Goal: Task Accomplishment & Management: Use online tool/utility

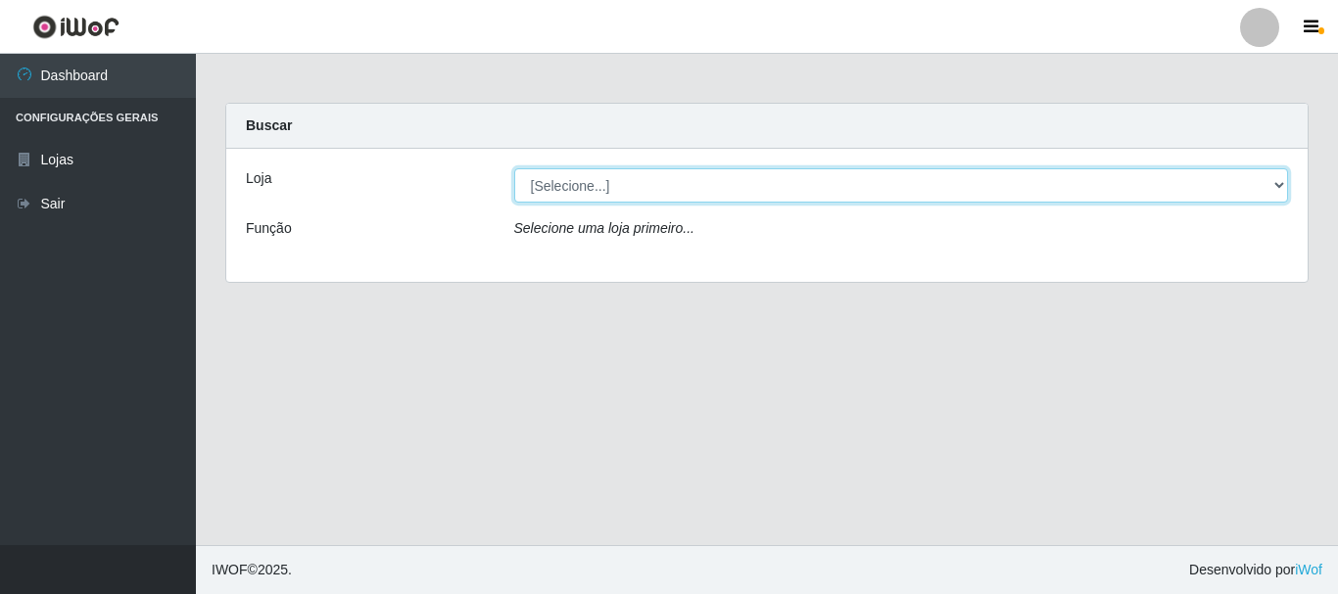
click at [546, 177] on select "[Selecione...] [GEOGRAPHIC_DATA] [GEOGRAPHIC_DATA]" at bounding box center [901, 185] width 775 height 34
select select "64"
click at [514, 168] on select "[Selecione...] [GEOGRAPHIC_DATA] [GEOGRAPHIC_DATA]" at bounding box center [901, 185] width 775 height 34
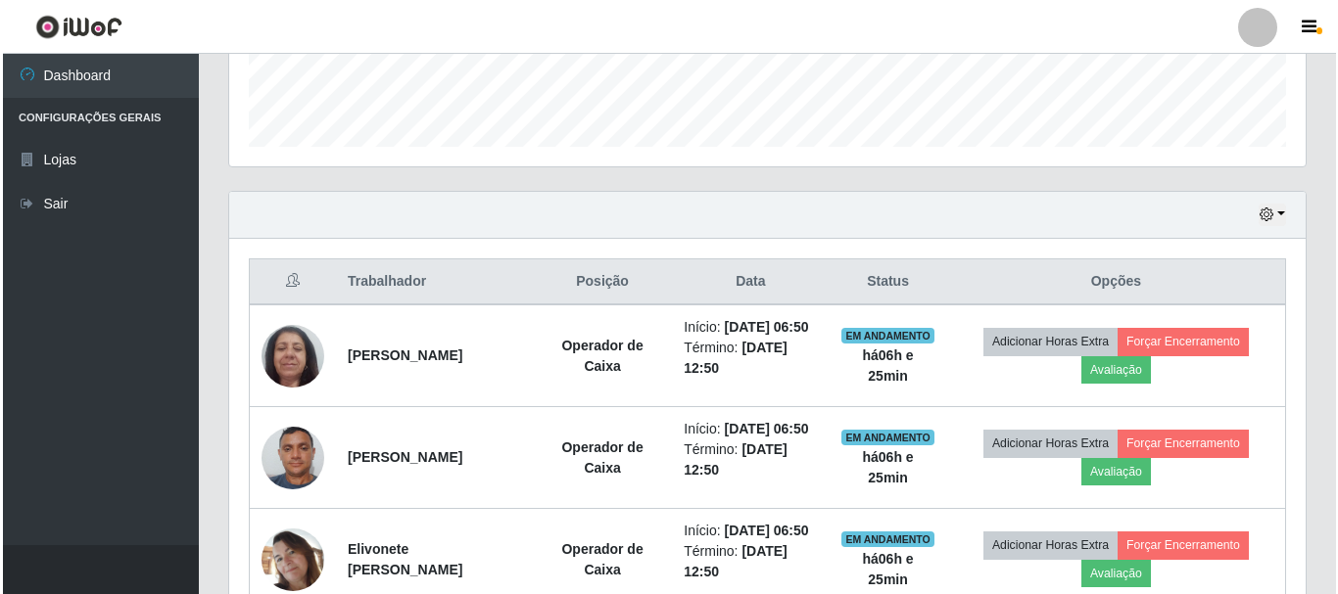
scroll to position [542, 0]
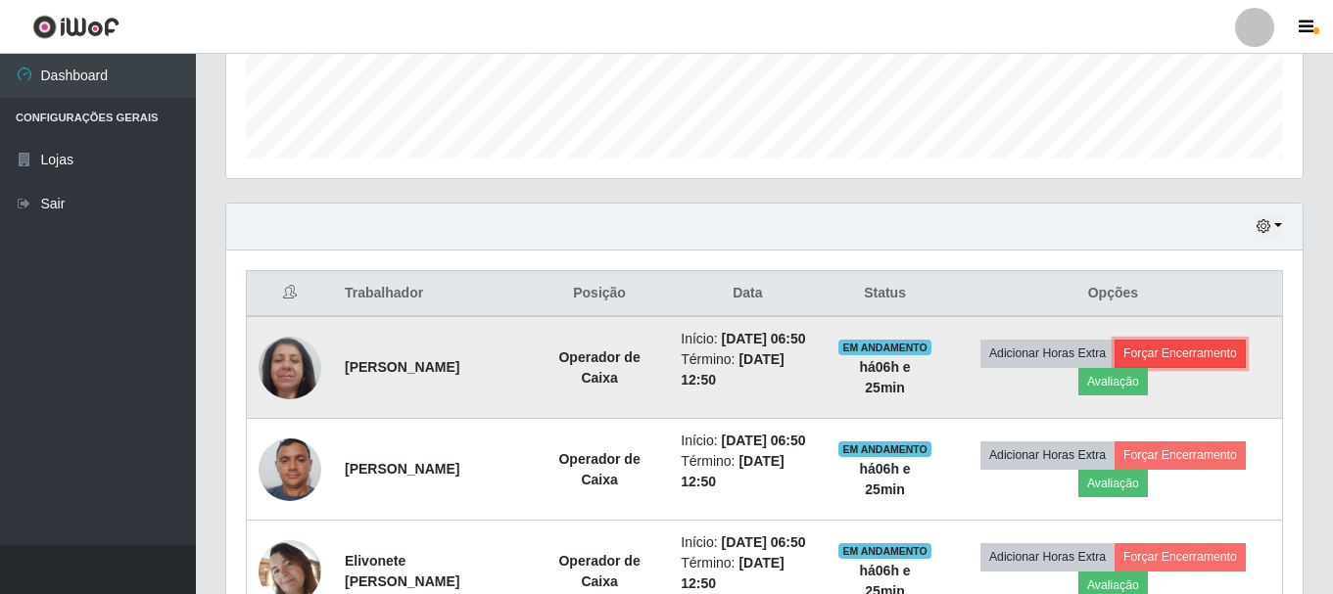
click at [1225, 359] on button "Forçar Encerramento" at bounding box center [1179, 353] width 131 height 27
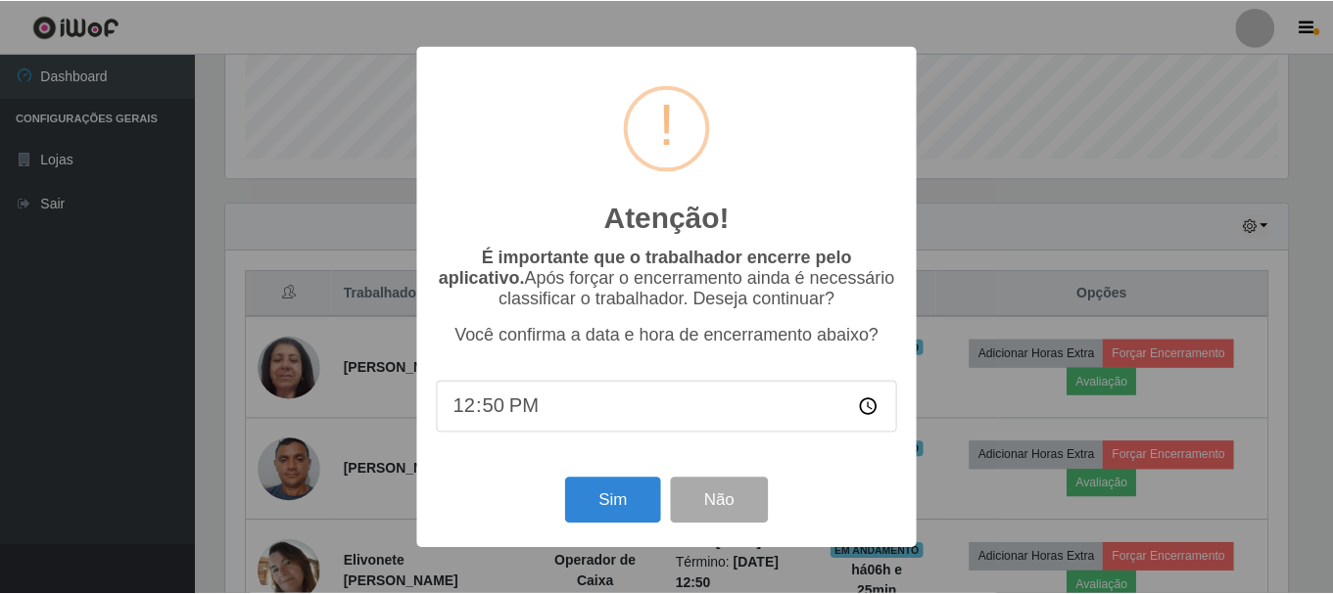
scroll to position [406, 1066]
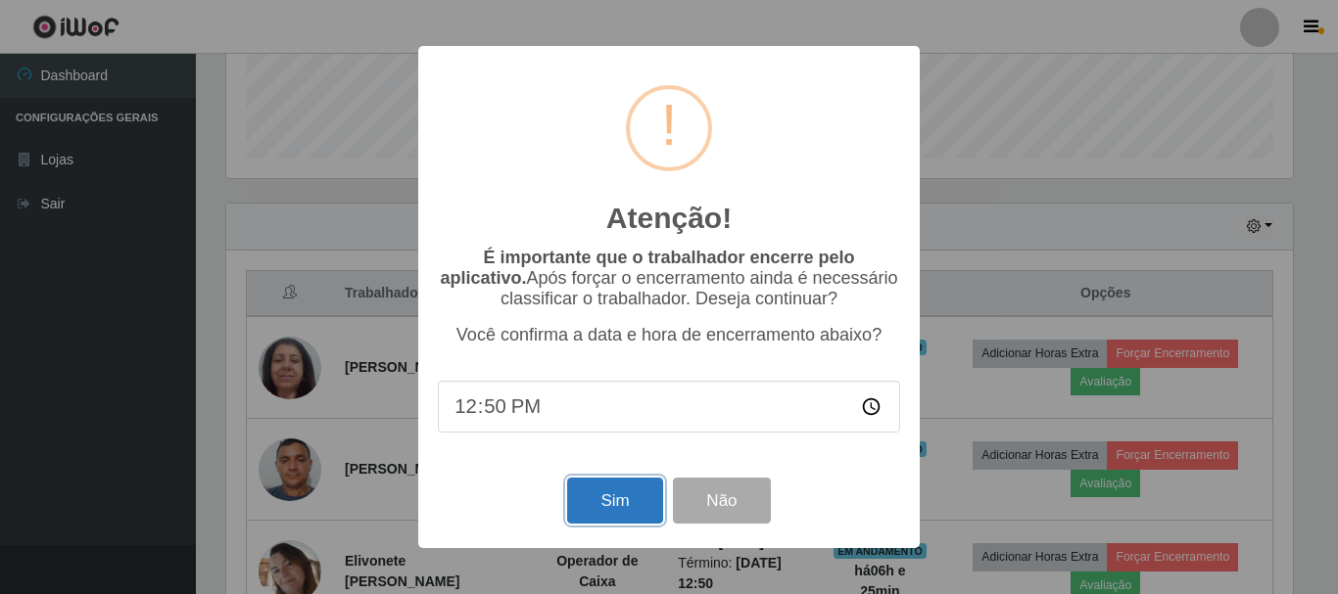
click at [591, 492] on button "Sim" at bounding box center [614, 501] width 95 height 46
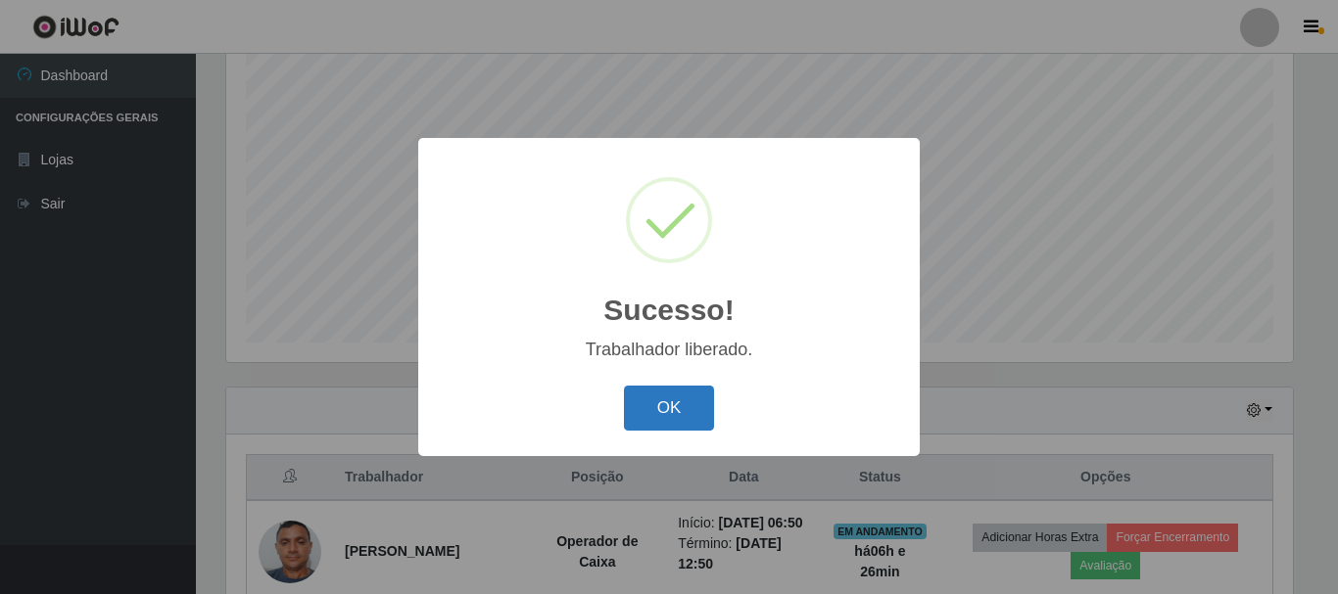
click at [671, 408] on button "OK" at bounding box center [669, 409] width 91 height 46
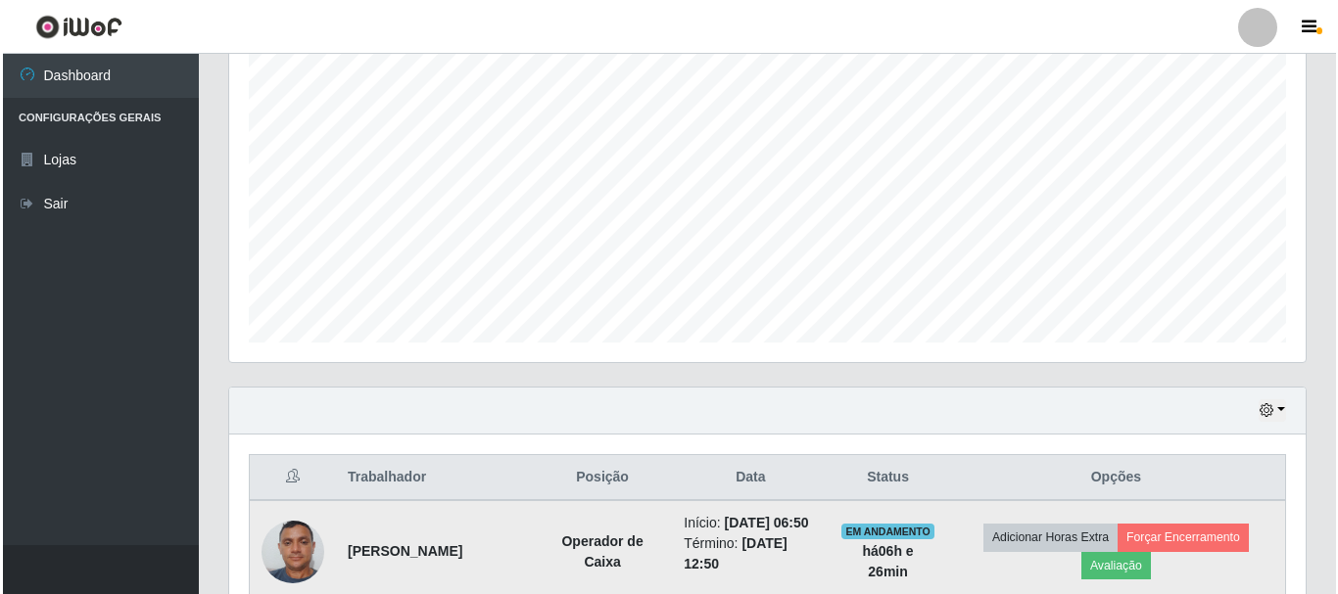
scroll to position [558, 0]
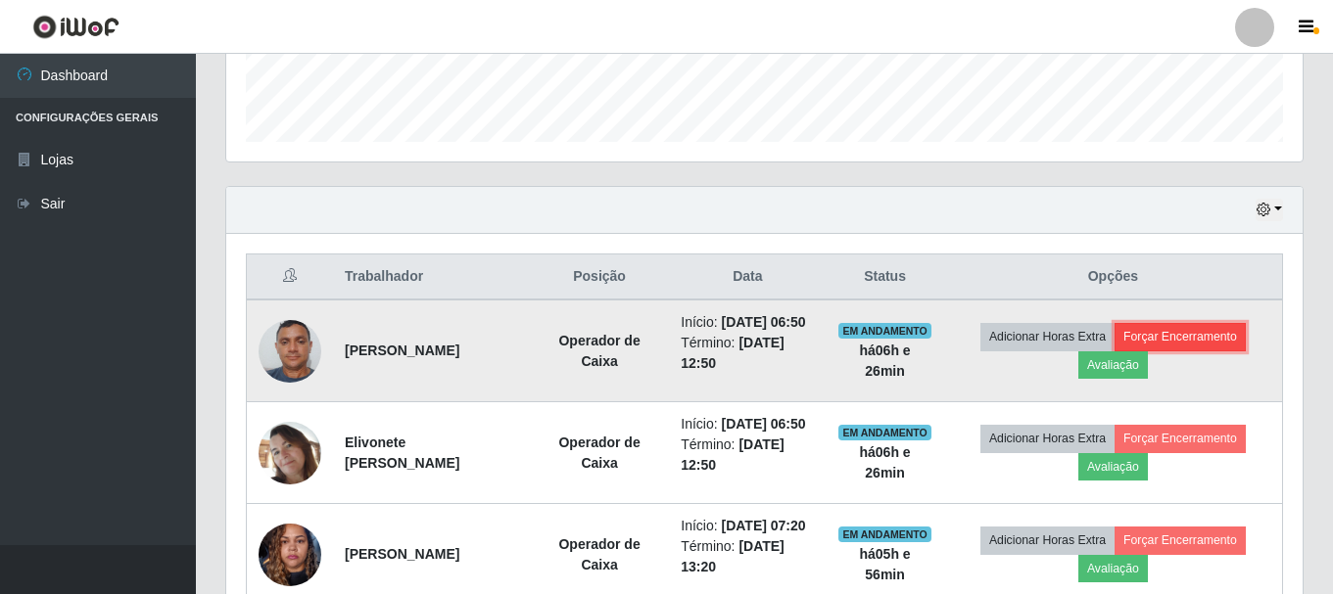
click at [1212, 346] on button "Forçar Encerramento" at bounding box center [1179, 336] width 131 height 27
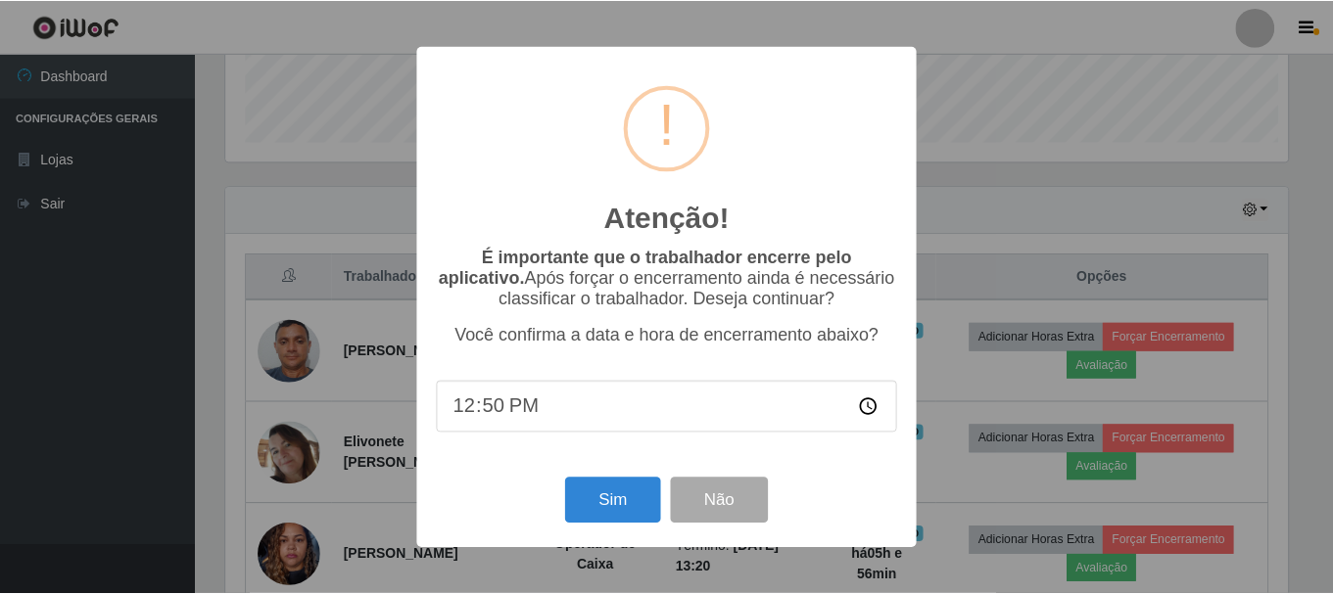
scroll to position [406, 1066]
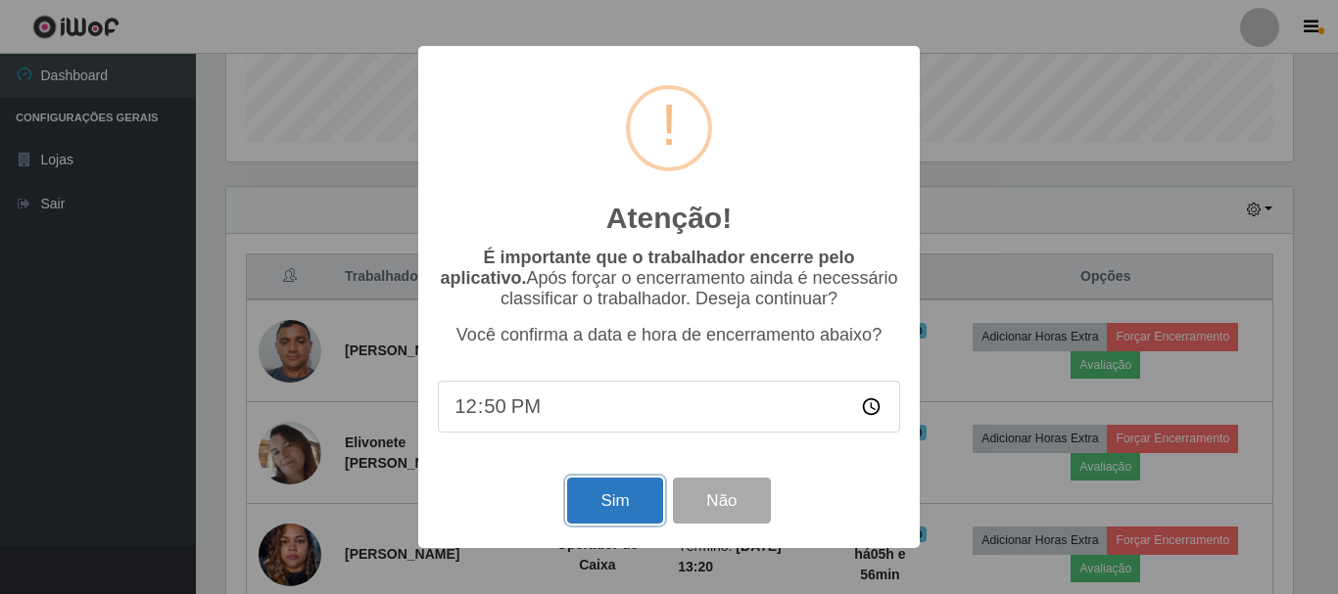
click at [595, 505] on button "Sim" at bounding box center [614, 501] width 95 height 46
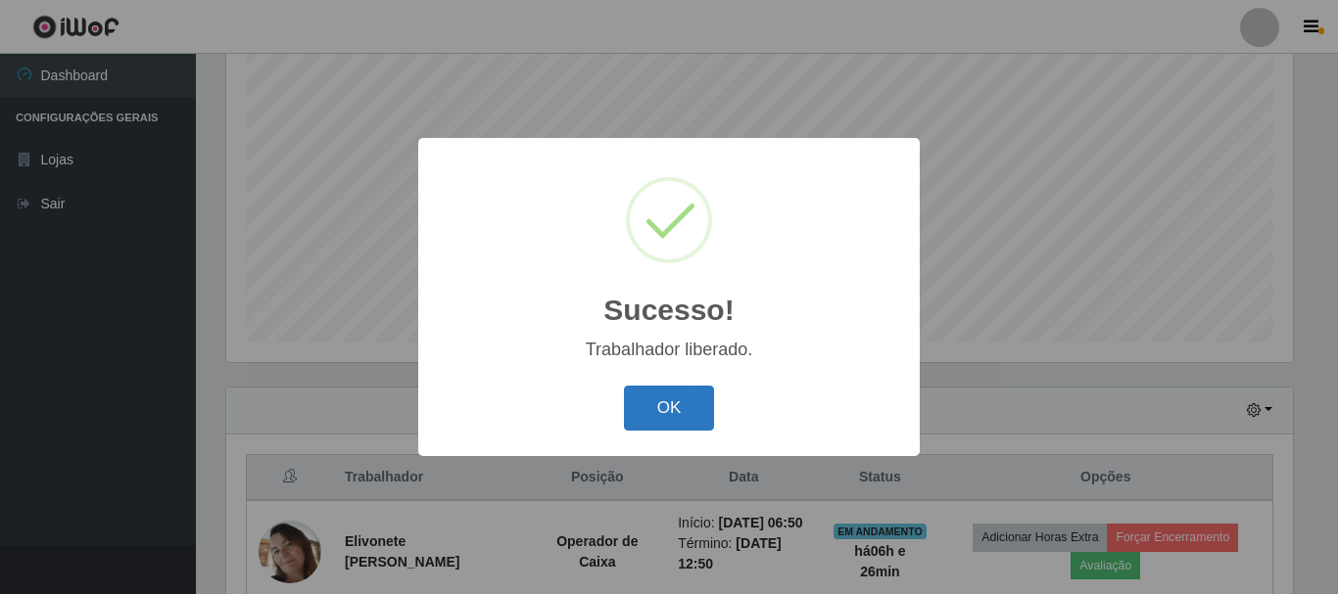
click at [687, 408] on button "OK" at bounding box center [669, 409] width 91 height 46
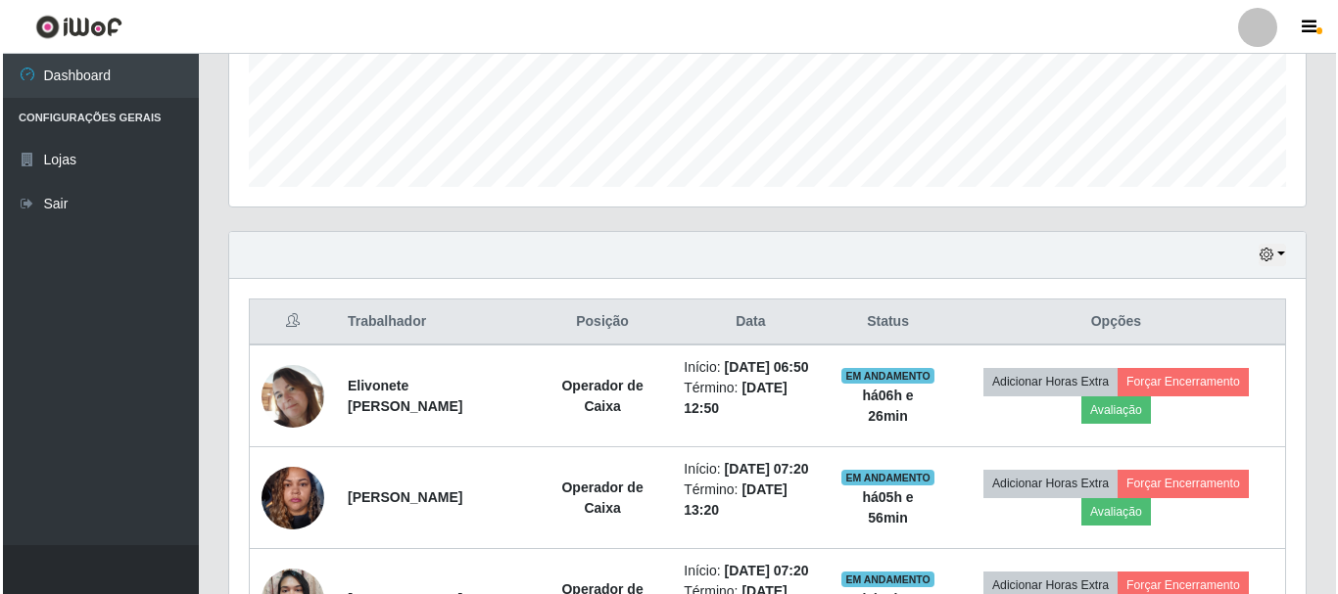
scroll to position [560, 0]
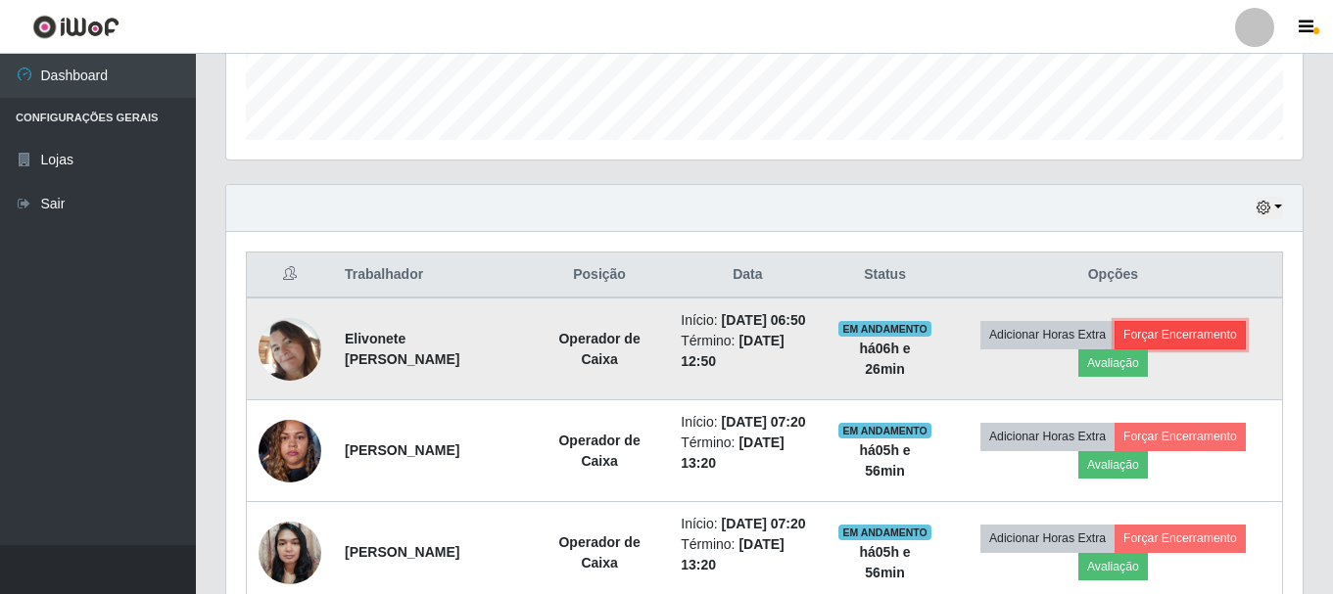
click at [1207, 337] on button "Forçar Encerramento" at bounding box center [1179, 334] width 131 height 27
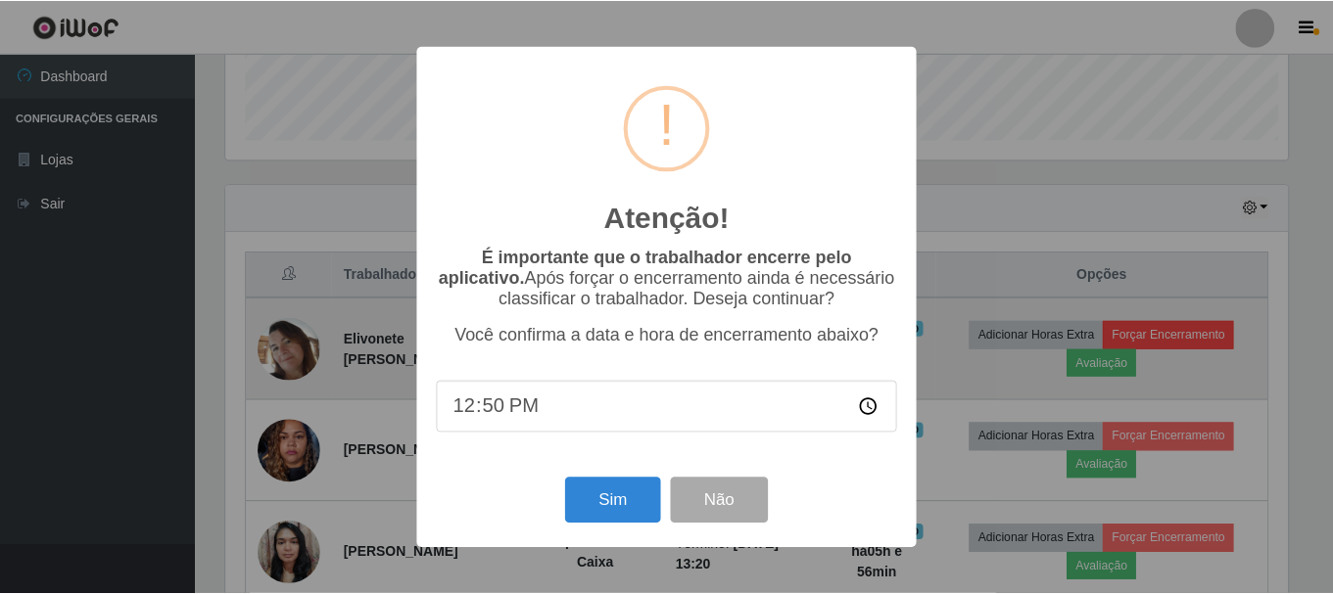
scroll to position [406, 1066]
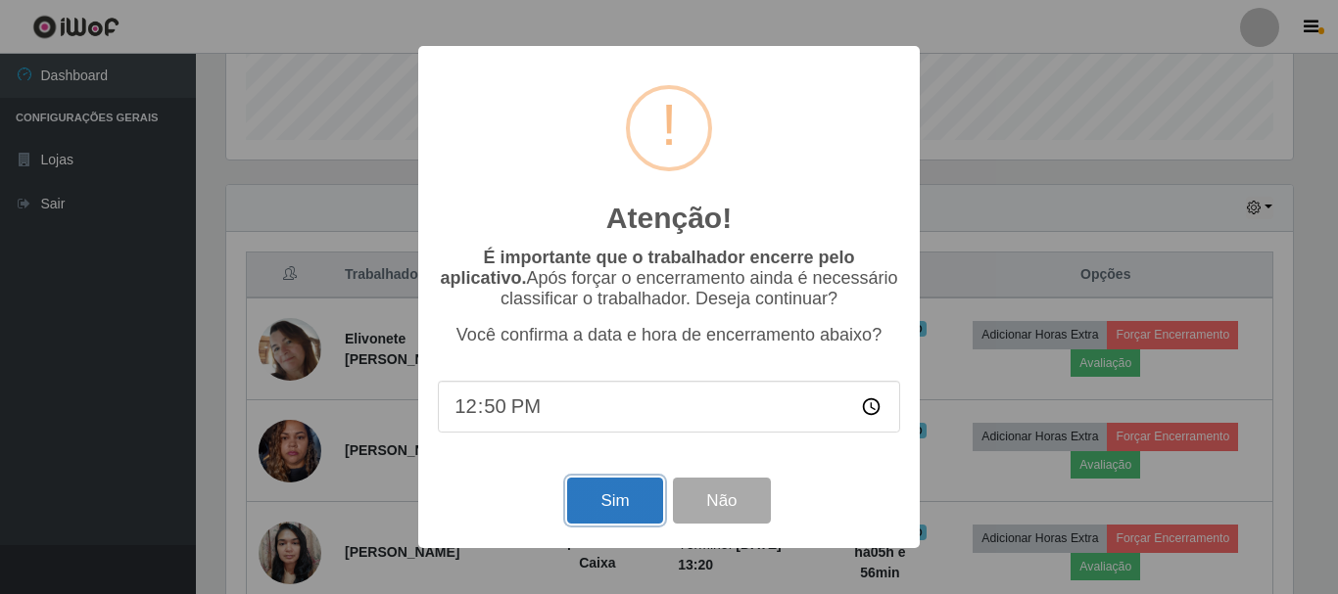
click at [622, 491] on button "Sim" at bounding box center [614, 501] width 95 height 46
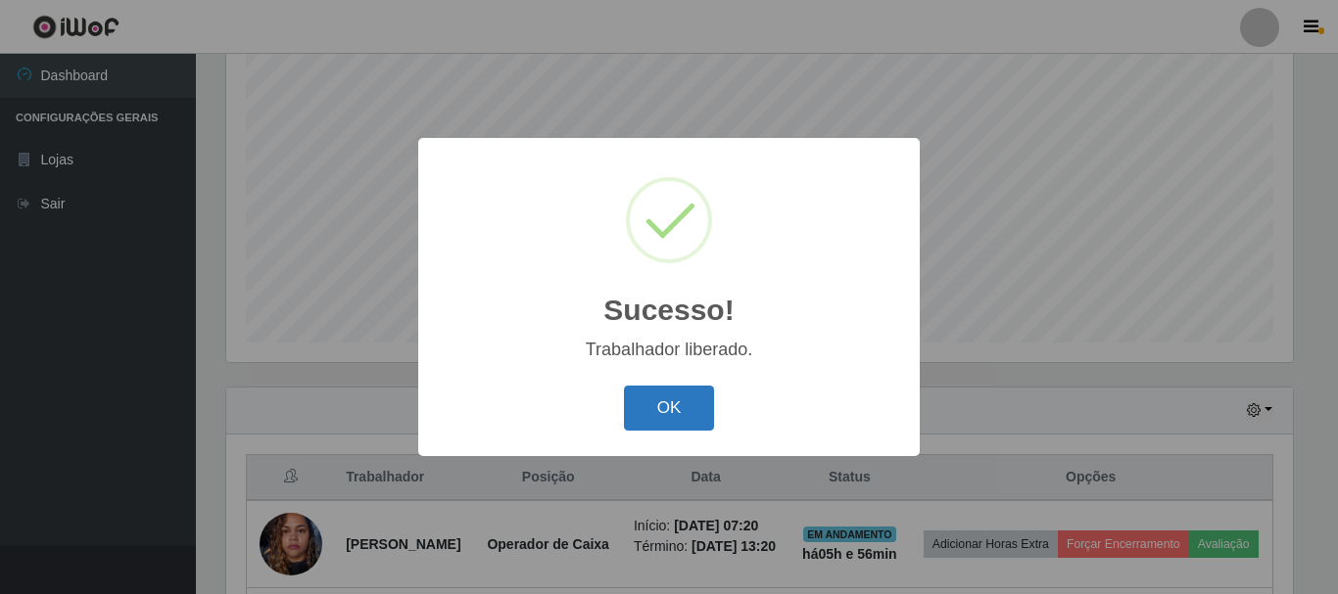
click at [655, 412] on button "OK" at bounding box center [669, 409] width 91 height 46
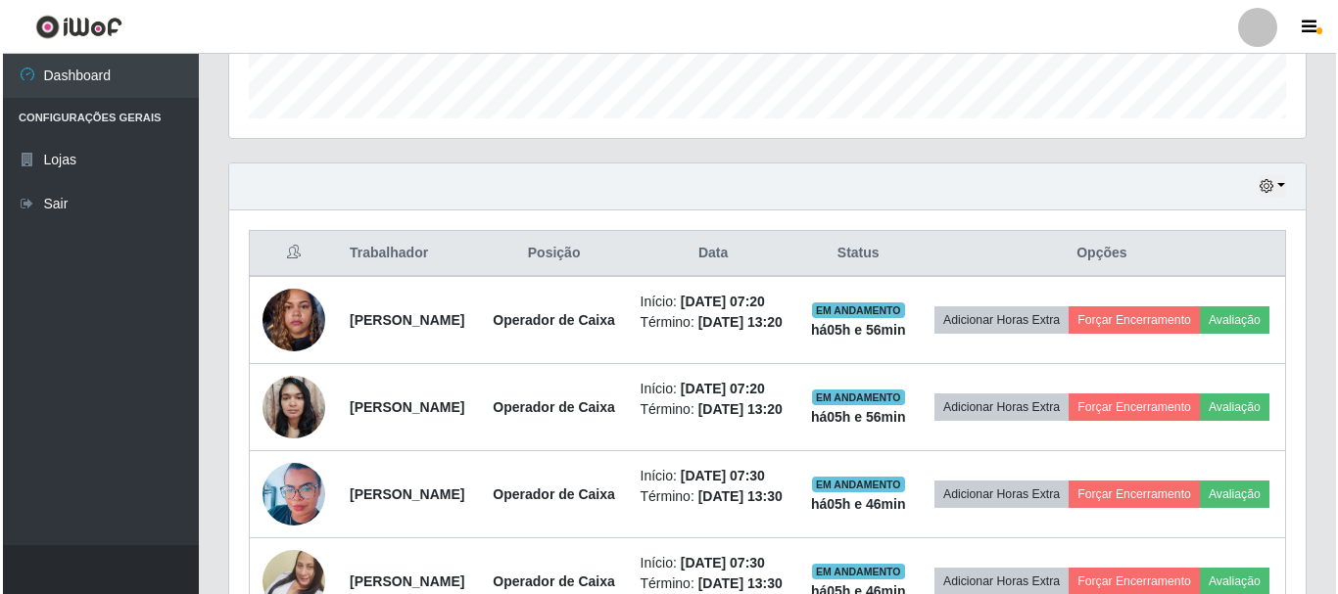
scroll to position [640, 0]
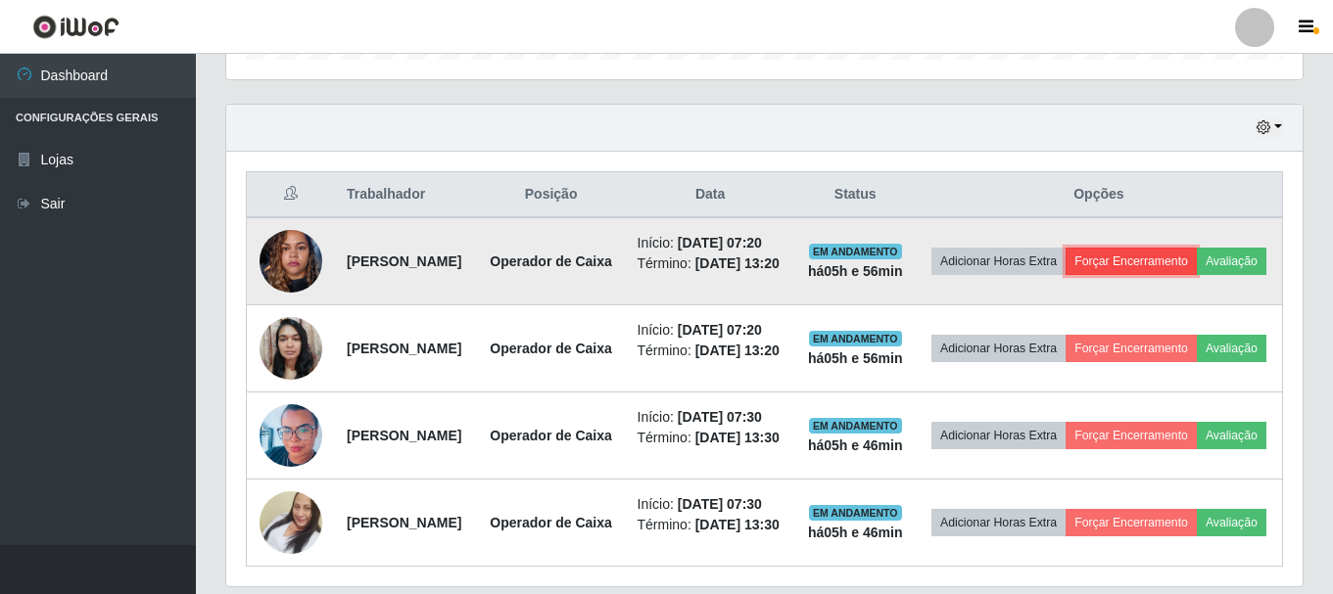
click at [1197, 272] on button "Forçar Encerramento" at bounding box center [1130, 261] width 131 height 27
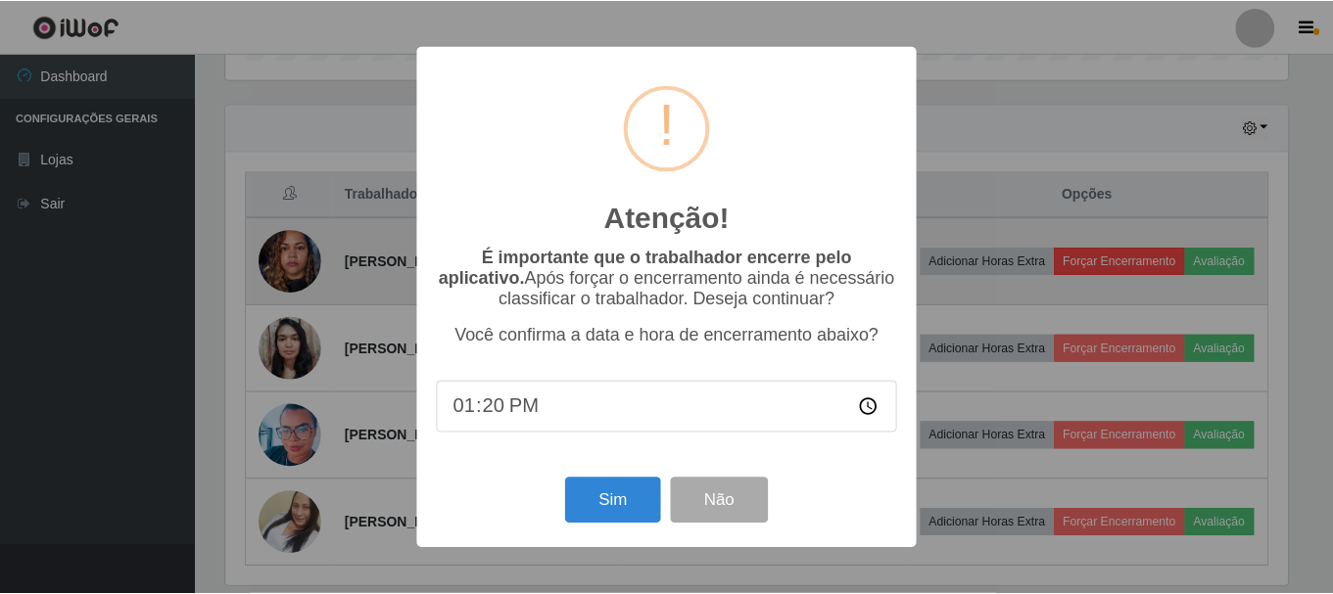
scroll to position [406, 1066]
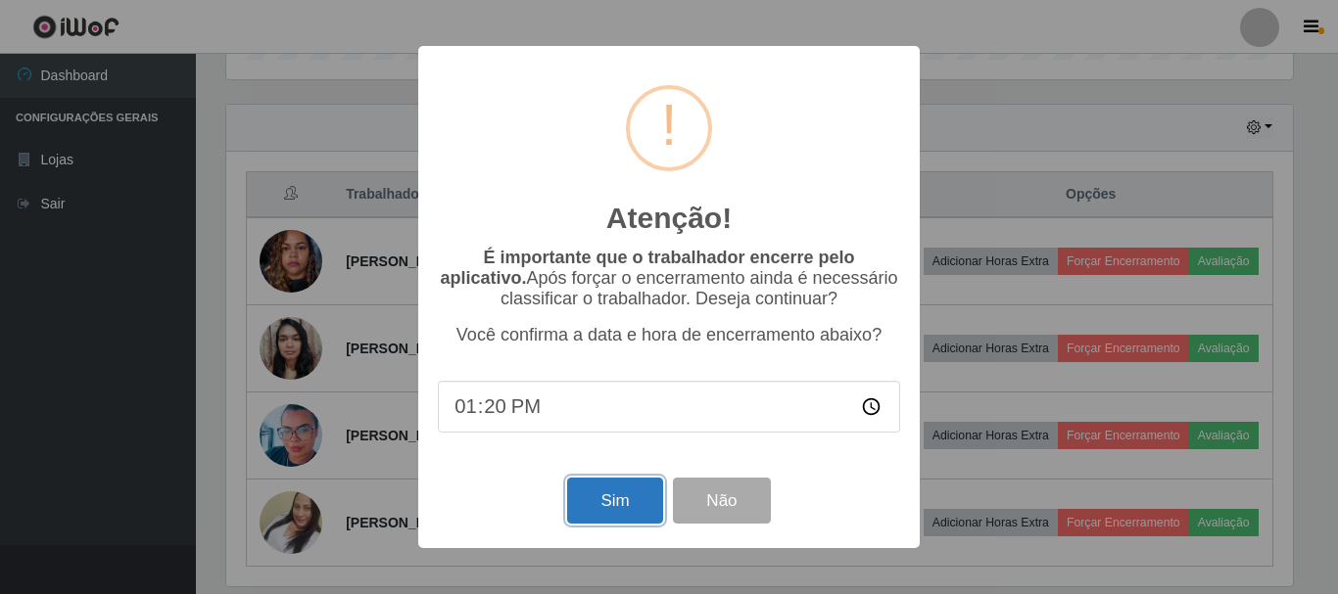
click at [598, 521] on button "Sim" at bounding box center [614, 501] width 95 height 46
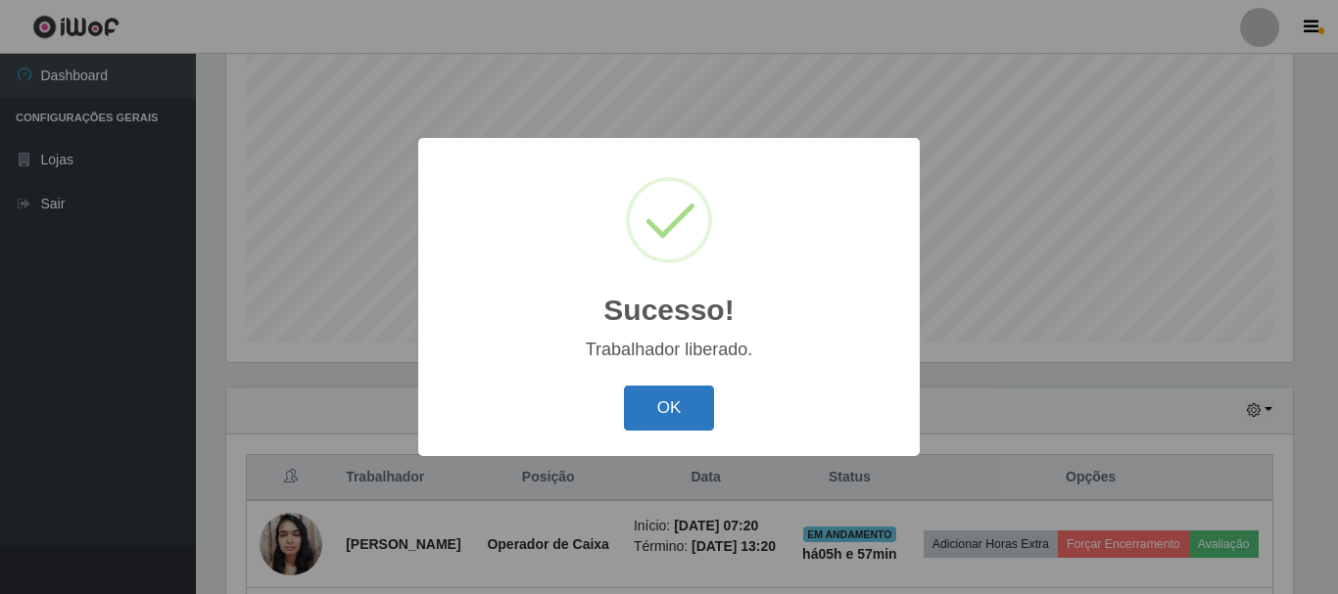
click at [643, 407] on button "OK" at bounding box center [669, 409] width 91 height 46
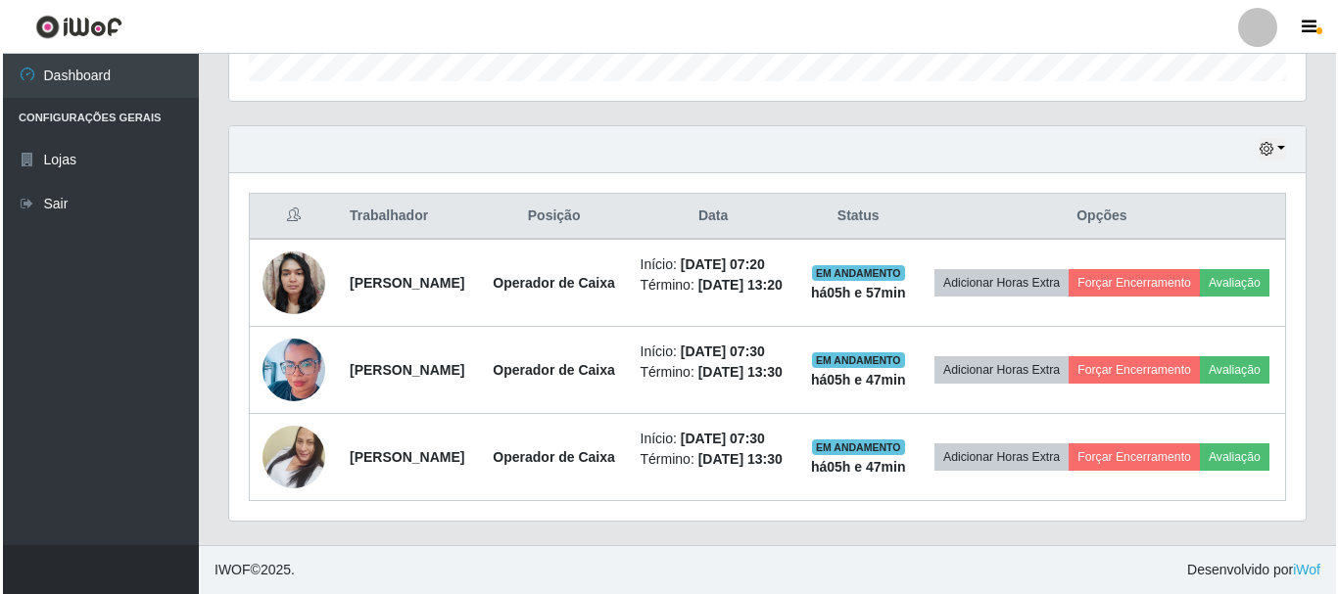
scroll to position [0, 0]
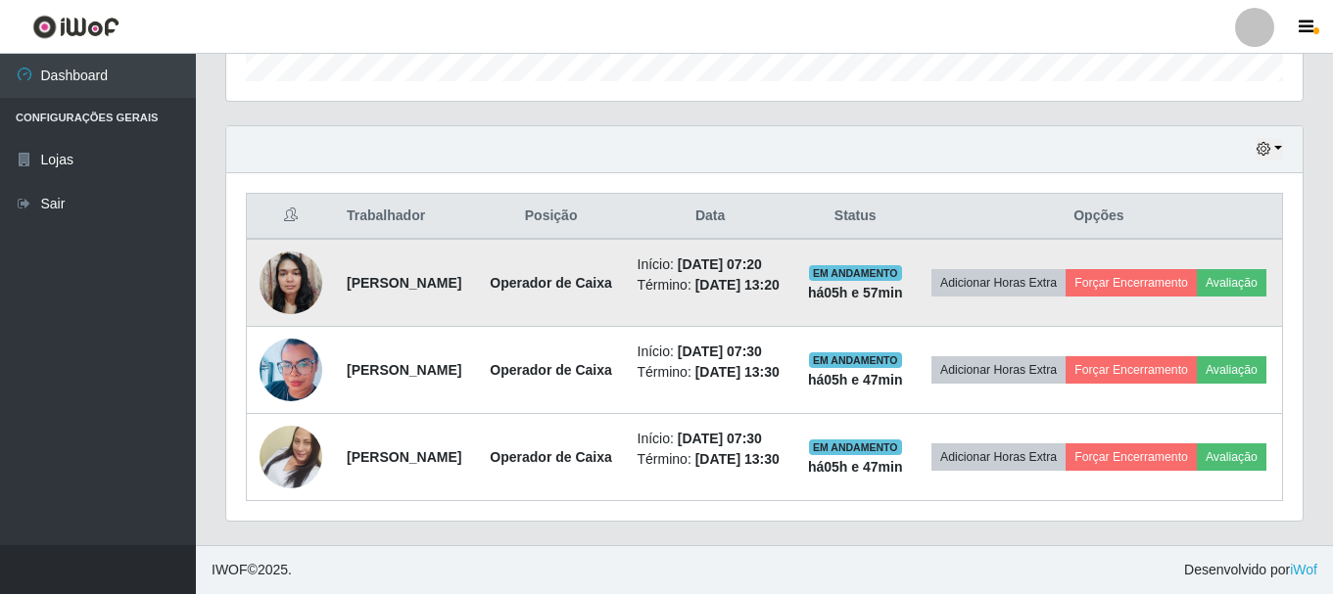
click at [1211, 277] on td "Adicionar Horas Extra Forçar Encerramento Avaliação" at bounding box center [1099, 283] width 367 height 88
click at [1197, 269] on button "Forçar Encerramento" at bounding box center [1130, 282] width 131 height 27
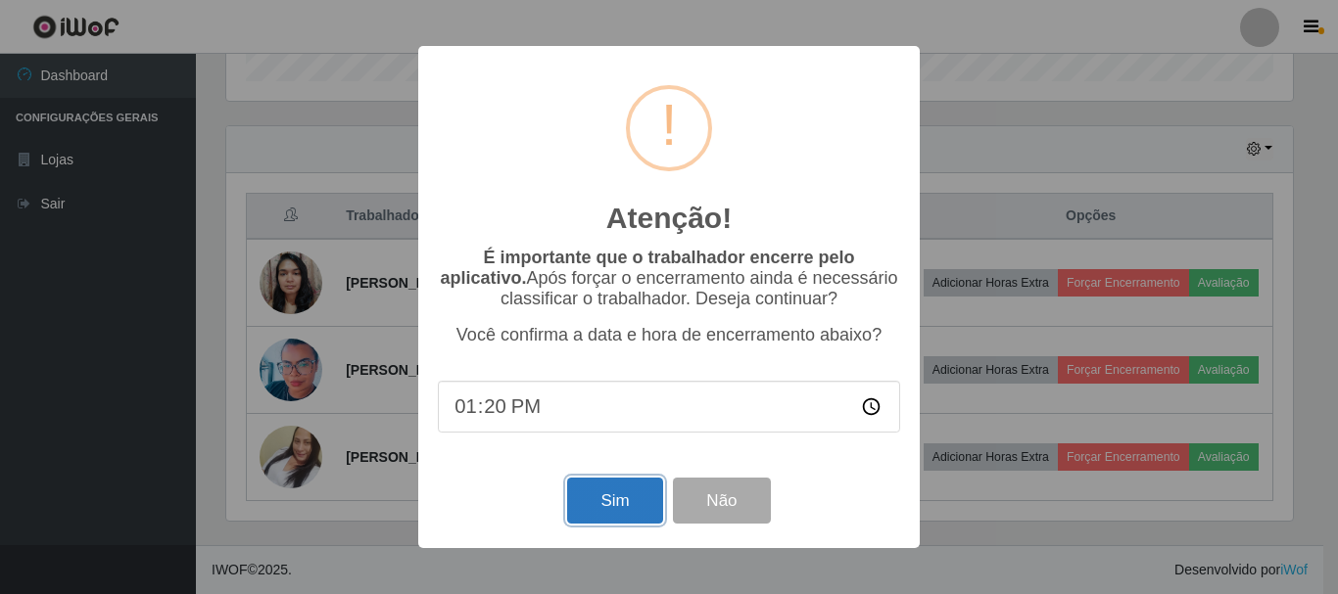
click at [597, 518] on button "Sim" at bounding box center [614, 501] width 95 height 46
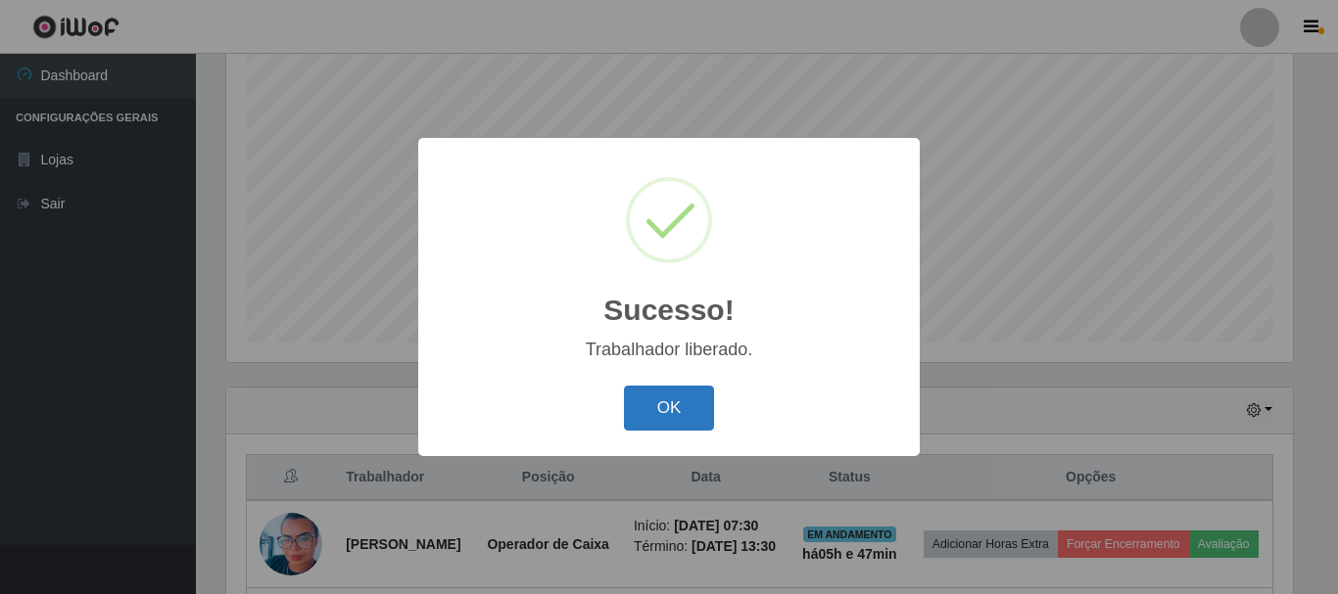
click at [646, 409] on button "OK" at bounding box center [669, 409] width 91 height 46
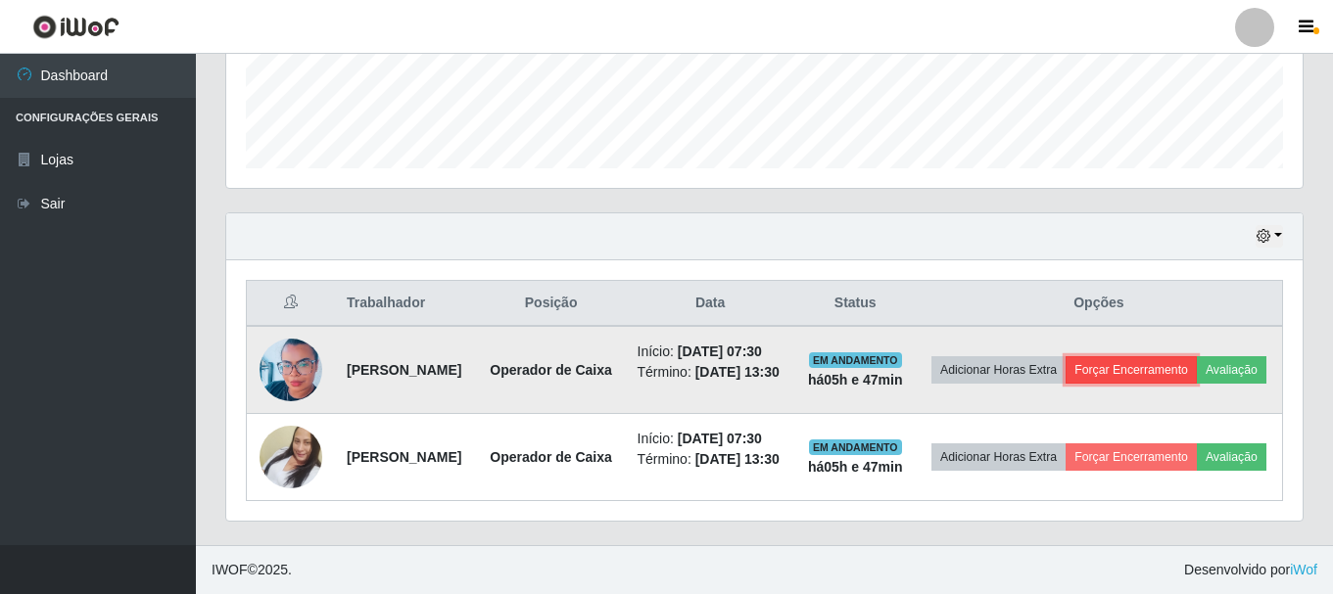
click at [1193, 356] on button "Forçar Encerramento" at bounding box center [1130, 369] width 131 height 27
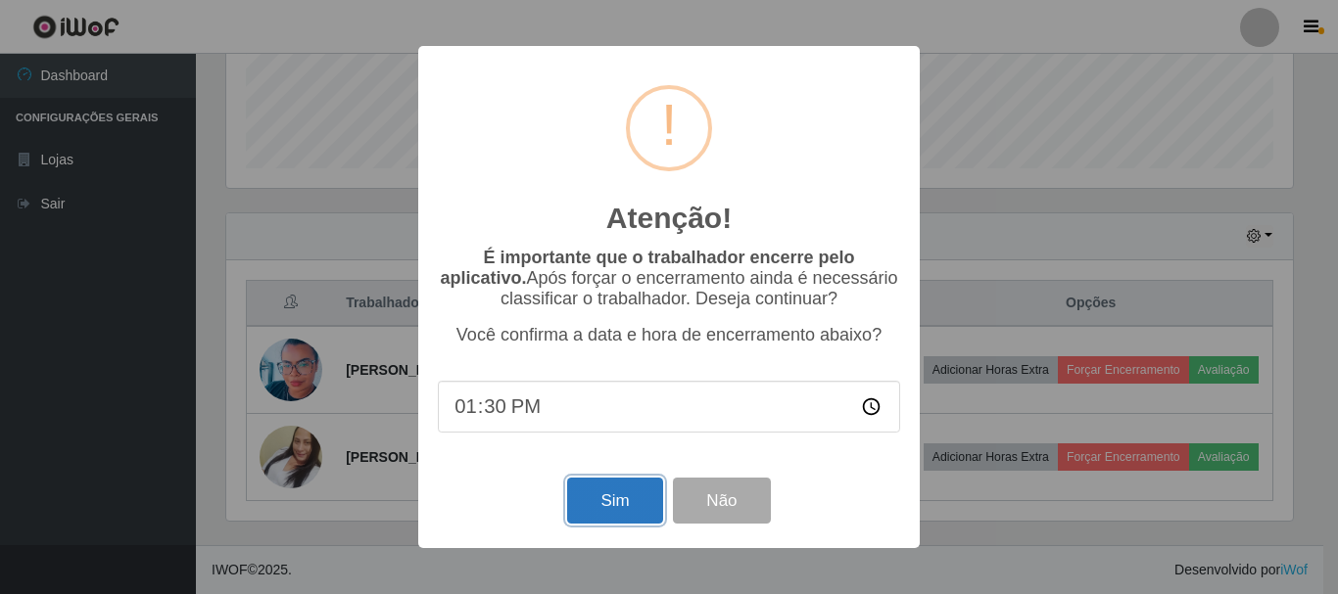
click at [624, 503] on button "Sim" at bounding box center [614, 501] width 95 height 46
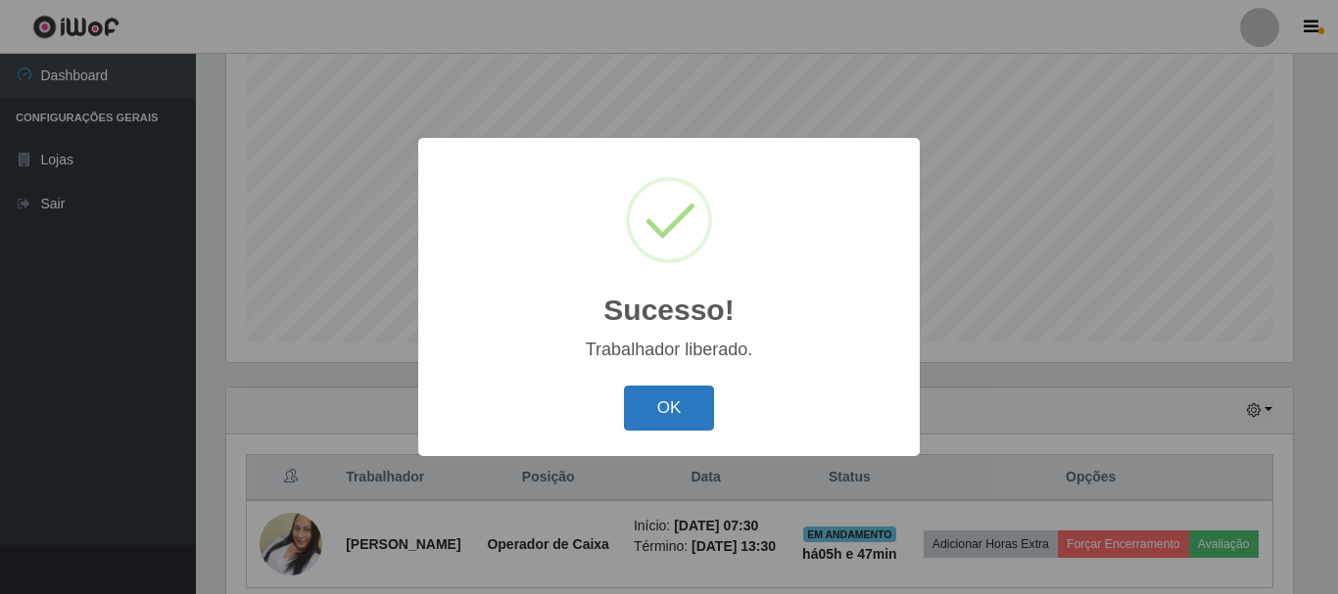
click at [652, 410] on button "OK" at bounding box center [669, 409] width 91 height 46
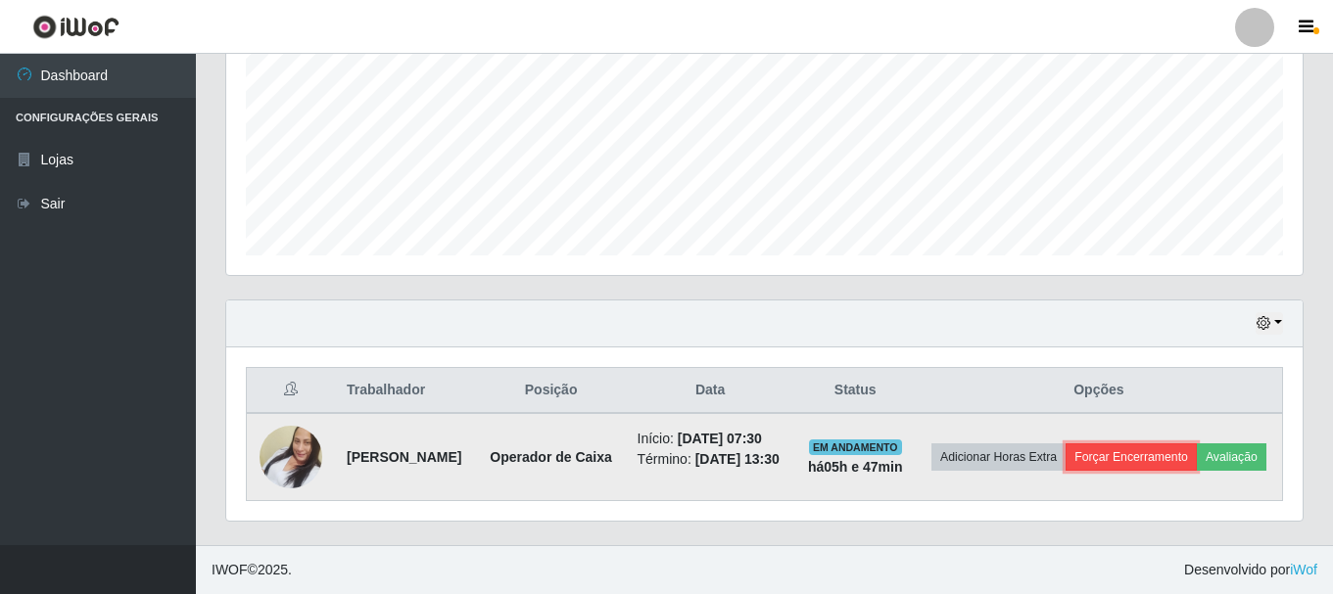
click at [1197, 444] on button "Forçar Encerramento" at bounding box center [1130, 457] width 131 height 27
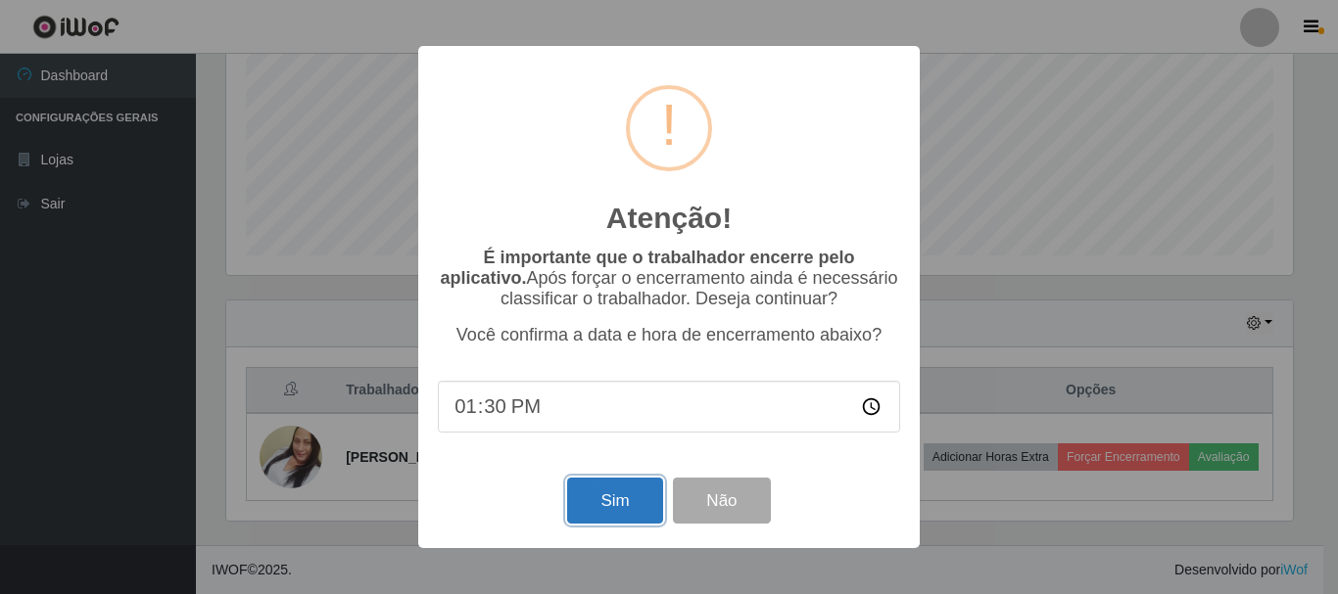
click at [596, 515] on button "Sim" at bounding box center [614, 501] width 95 height 46
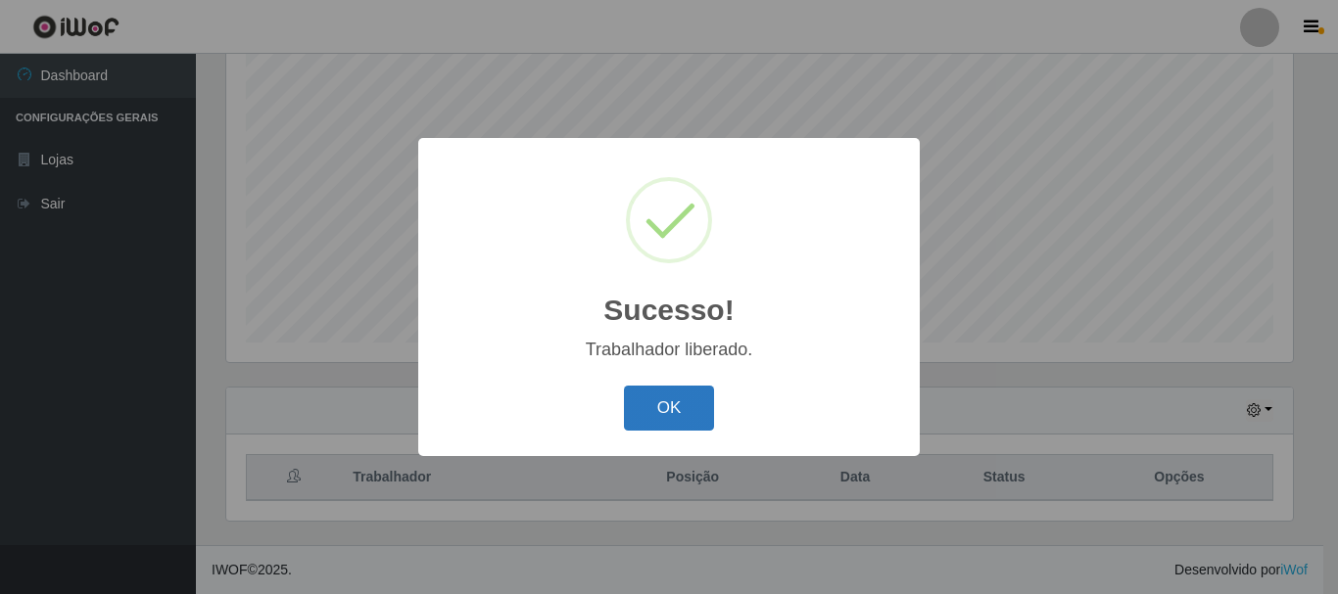
click at [652, 412] on button "OK" at bounding box center [669, 409] width 91 height 46
